Goal: Task Accomplishment & Management: Use online tool/utility

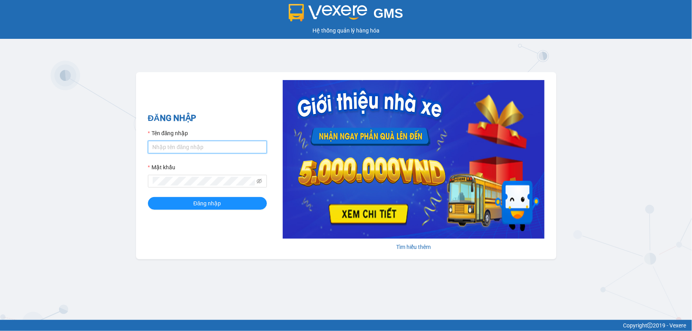
click at [212, 143] on input "Tên đăng nhập" at bounding box center [207, 147] width 119 height 13
click at [203, 154] on form "Tên đăng nhập lyxg.ct Mật khẩu Đăng nhập" at bounding box center [207, 169] width 119 height 81
click at [189, 139] on div "Tên đăng nhập" at bounding box center [207, 135] width 119 height 12
click at [197, 144] on input "lyxg.ct" at bounding box center [207, 147] width 119 height 13
drag, startPoint x: 205, startPoint y: 148, endPoint x: 169, endPoint y: 145, distance: 37.0
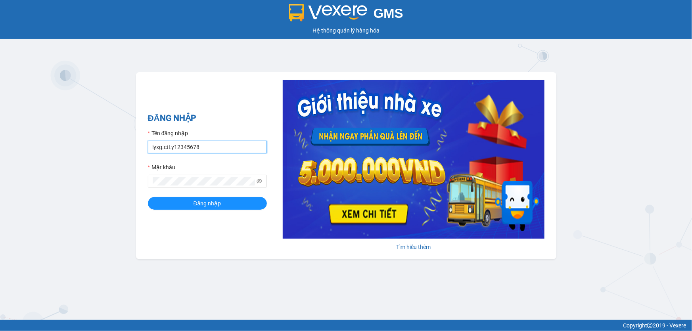
click at [169, 145] on input "lyxg.ctLy12345678" at bounding box center [207, 147] width 119 height 13
type input "lyxg.ct"
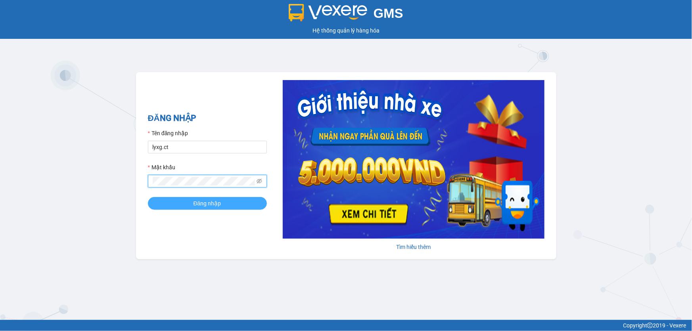
click at [211, 206] on span "Đăng nhập" at bounding box center [208, 203] width 28 height 9
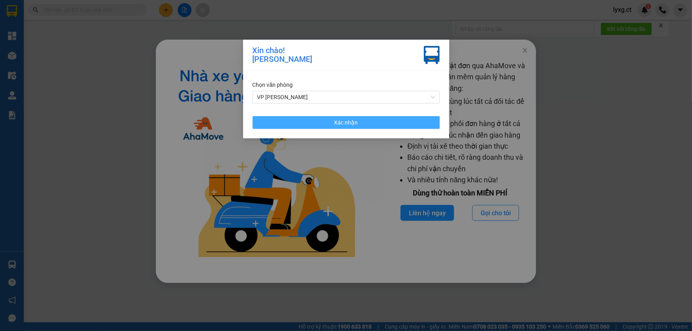
click at [321, 120] on button "Xác nhận" at bounding box center [346, 122] width 187 height 13
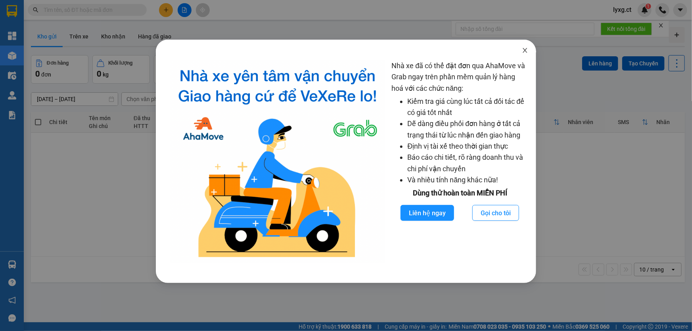
click at [524, 51] on icon "close" at bounding box center [525, 50] width 6 height 6
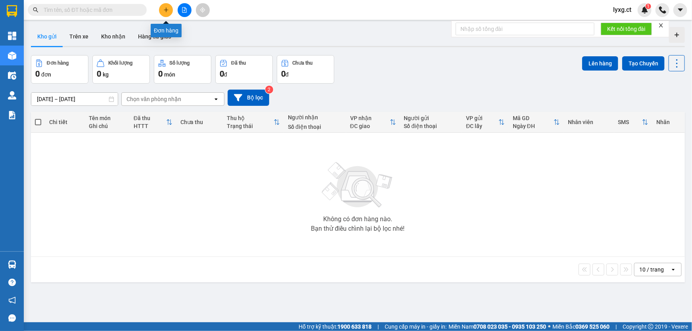
click at [170, 12] on button at bounding box center [166, 10] width 14 height 14
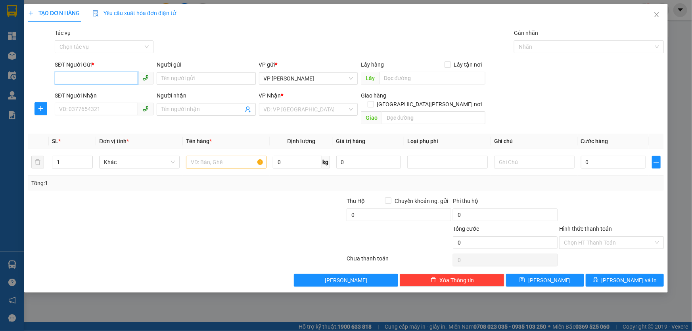
click at [115, 81] on input "SĐT Người Gửi *" at bounding box center [96, 78] width 83 height 13
type input "0919649579"
click at [79, 92] on div "0919649579" at bounding box center [104, 94] width 89 height 9
type input "0941591508"
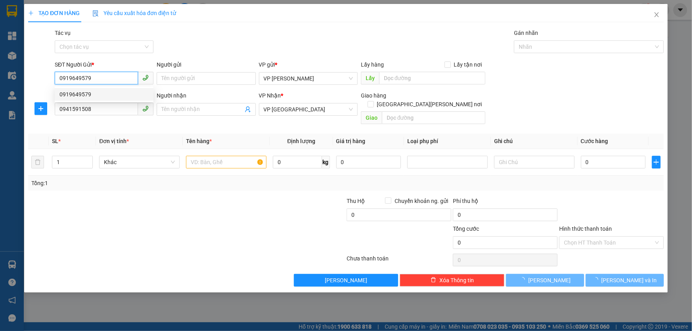
type input "40.000"
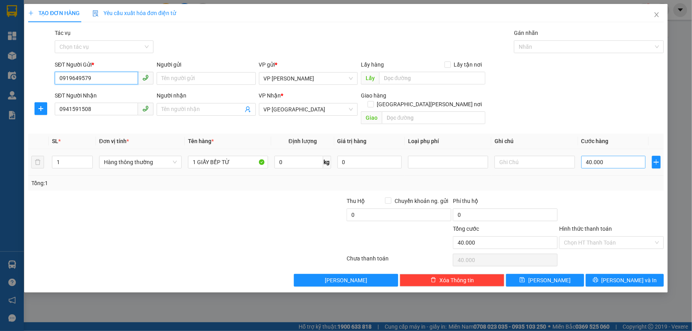
type input "0919649579"
click at [612, 156] on input "40.000" at bounding box center [614, 162] width 65 height 13
click at [603, 237] on input "Hình thức thanh toán" at bounding box center [609, 243] width 90 height 12
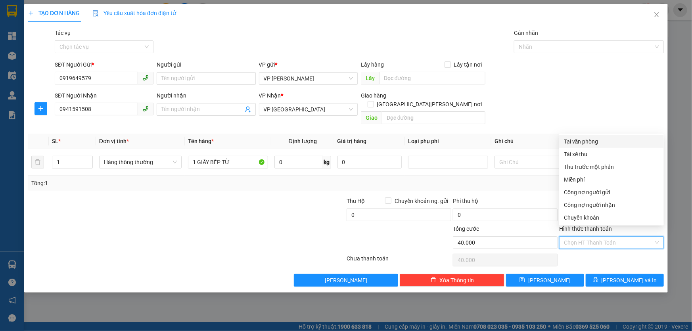
click at [592, 140] on div "Tại văn phòng" at bounding box center [611, 141] width 95 height 9
type input "0"
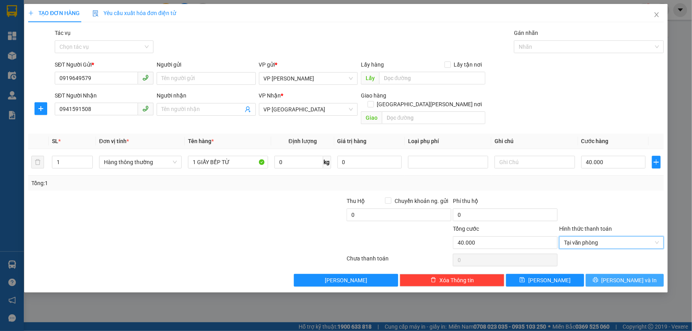
click at [639, 276] on span "[PERSON_NAME] và In" at bounding box center [630, 280] width 56 height 9
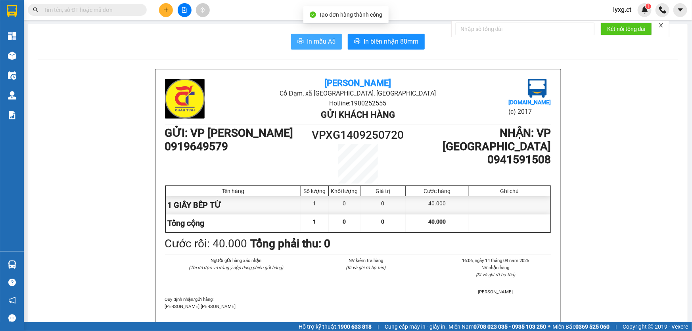
click at [325, 37] on span "In mẫu A5" at bounding box center [321, 41] width 29 height 10
